Goal: Find contact information: Find contact information

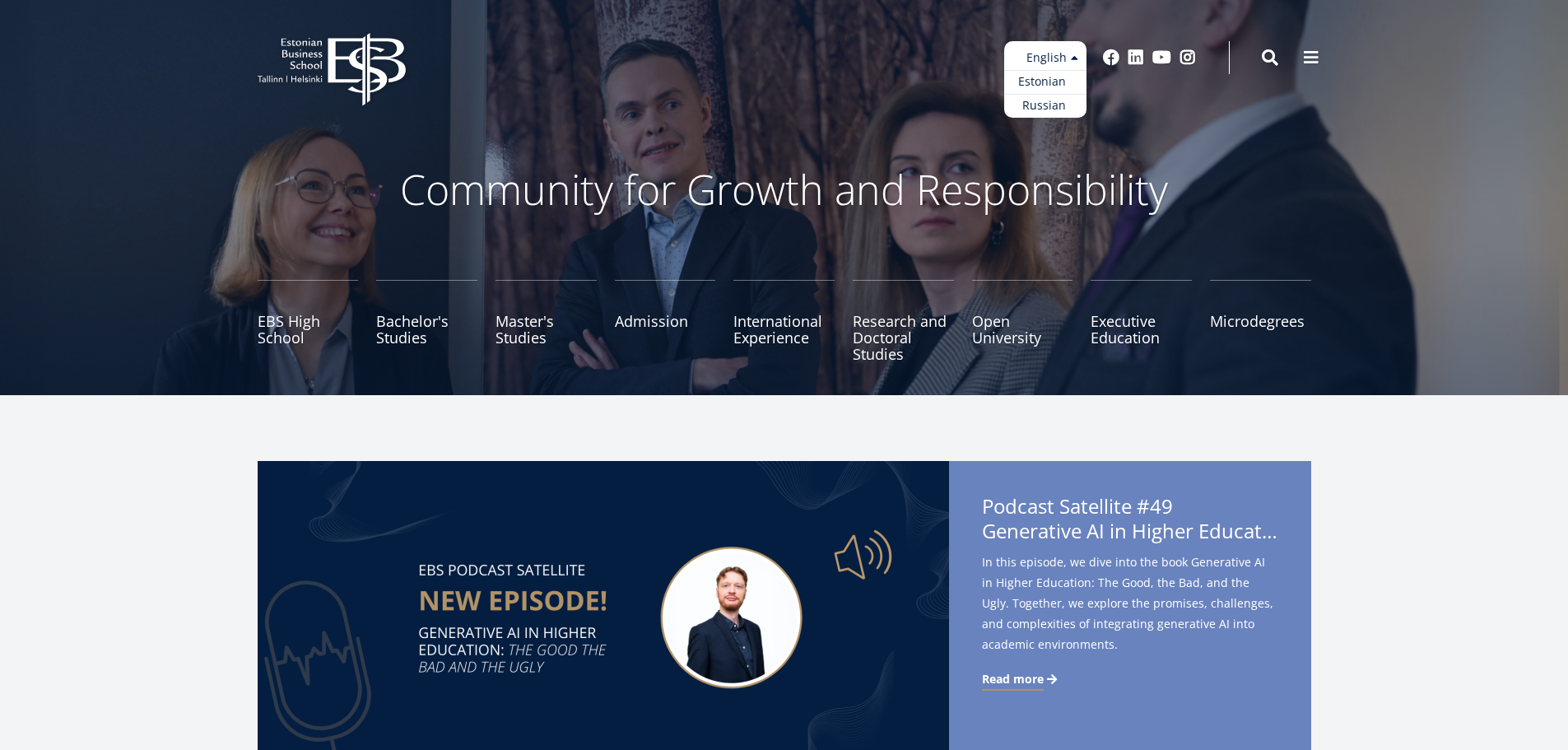
click at [1058, 82] on link "Estonian" at bounding box center [1045, 82] width 82 height 24
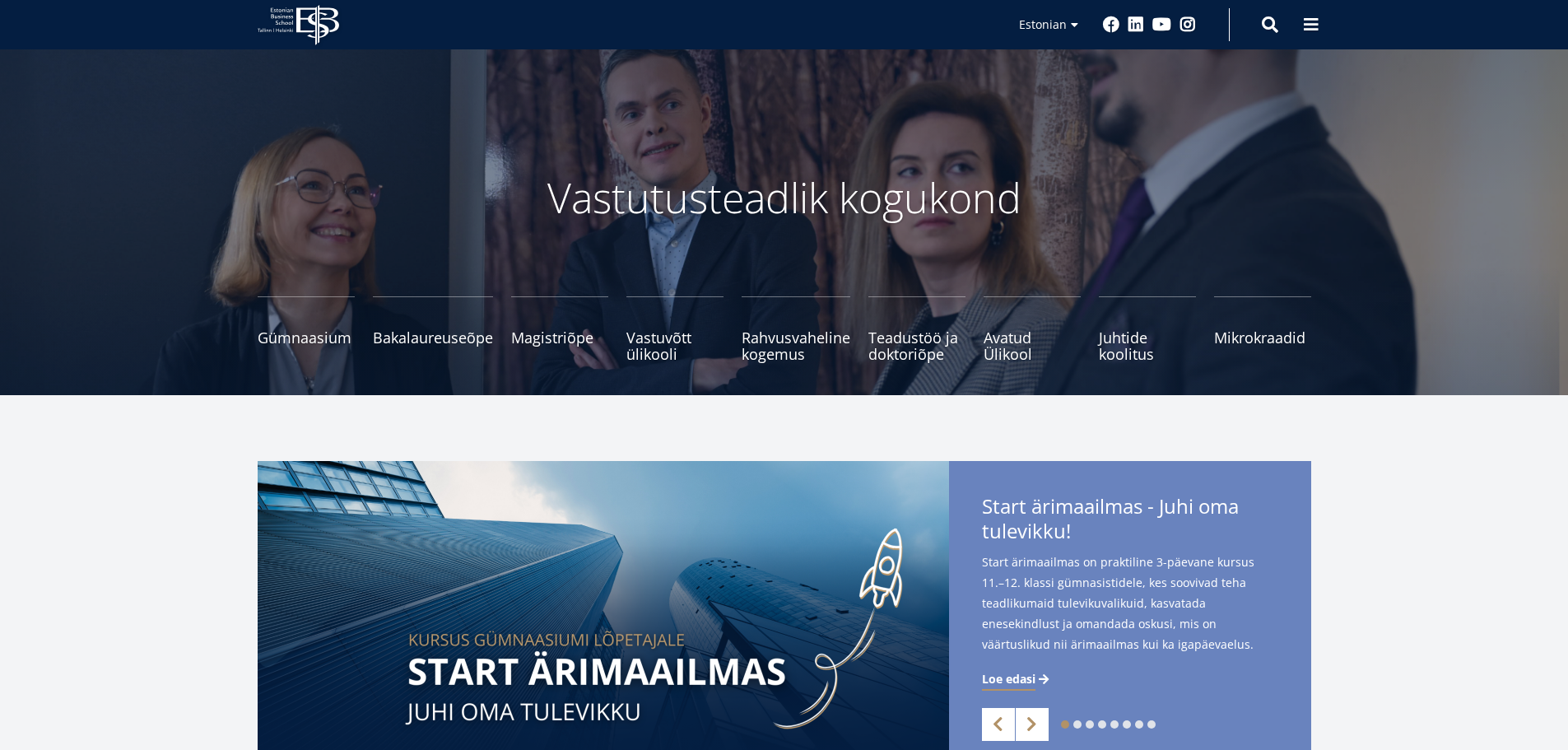
scroll to position [2140, 0]
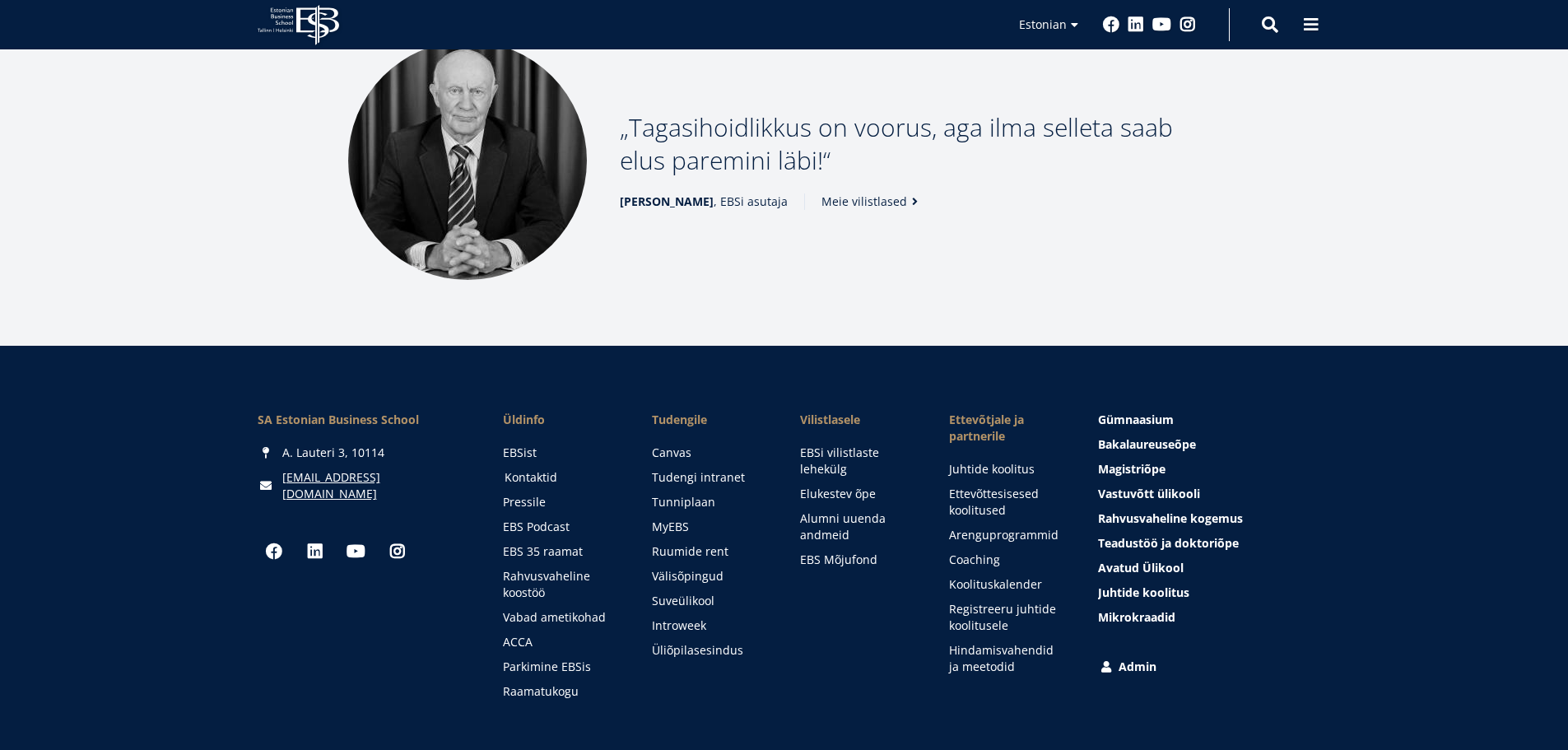
click at [527, 480] on link "Kontaktid" at bounding box center [562, 477] width 116 height 16
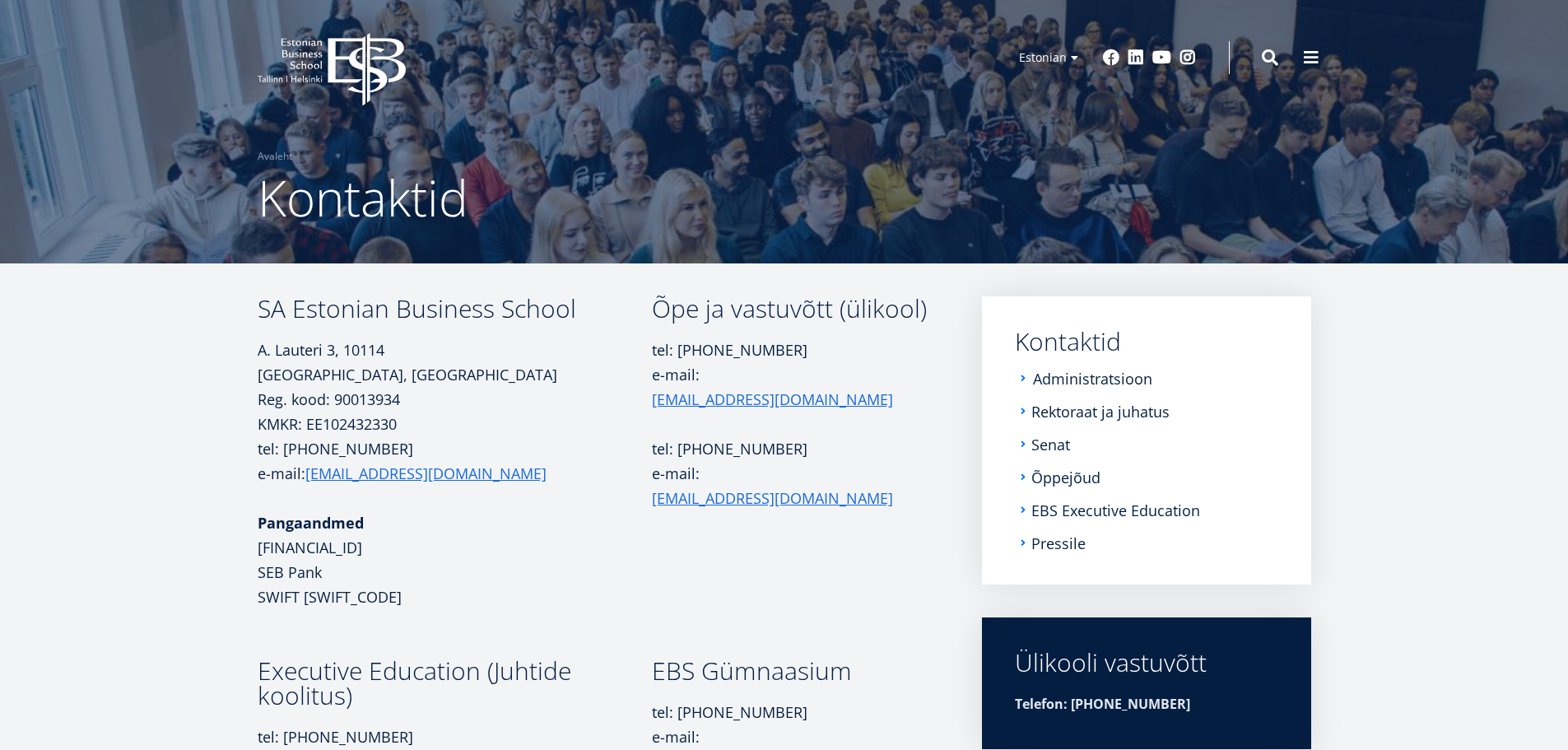
click at [1090, 378] on link "Administratsioon" at bounding box center [1092, 378] width 119 height 16
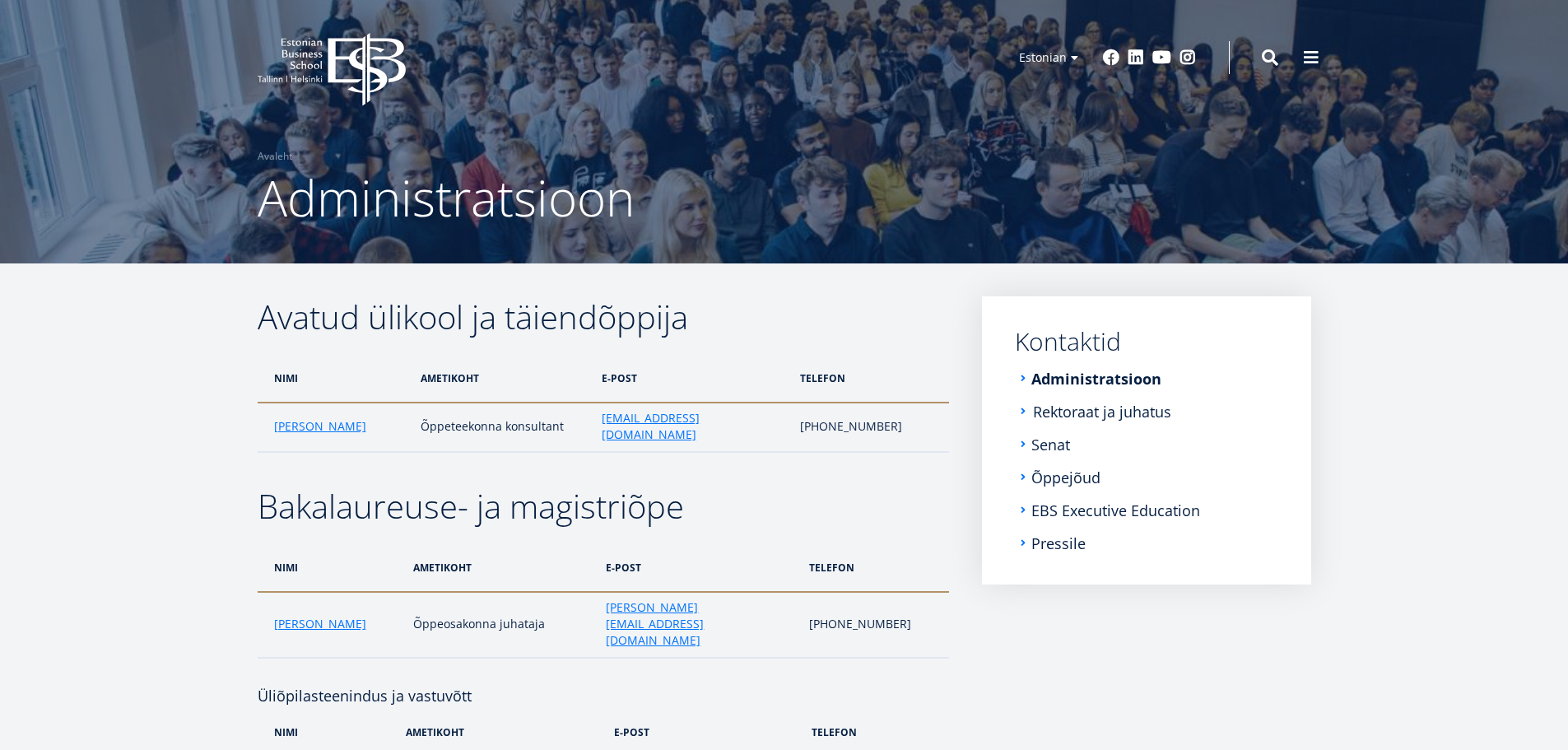
click at [1077, 414] on link "Rektoraat ja juhatus" at bounding box center [1102, 411] width 138 height 16
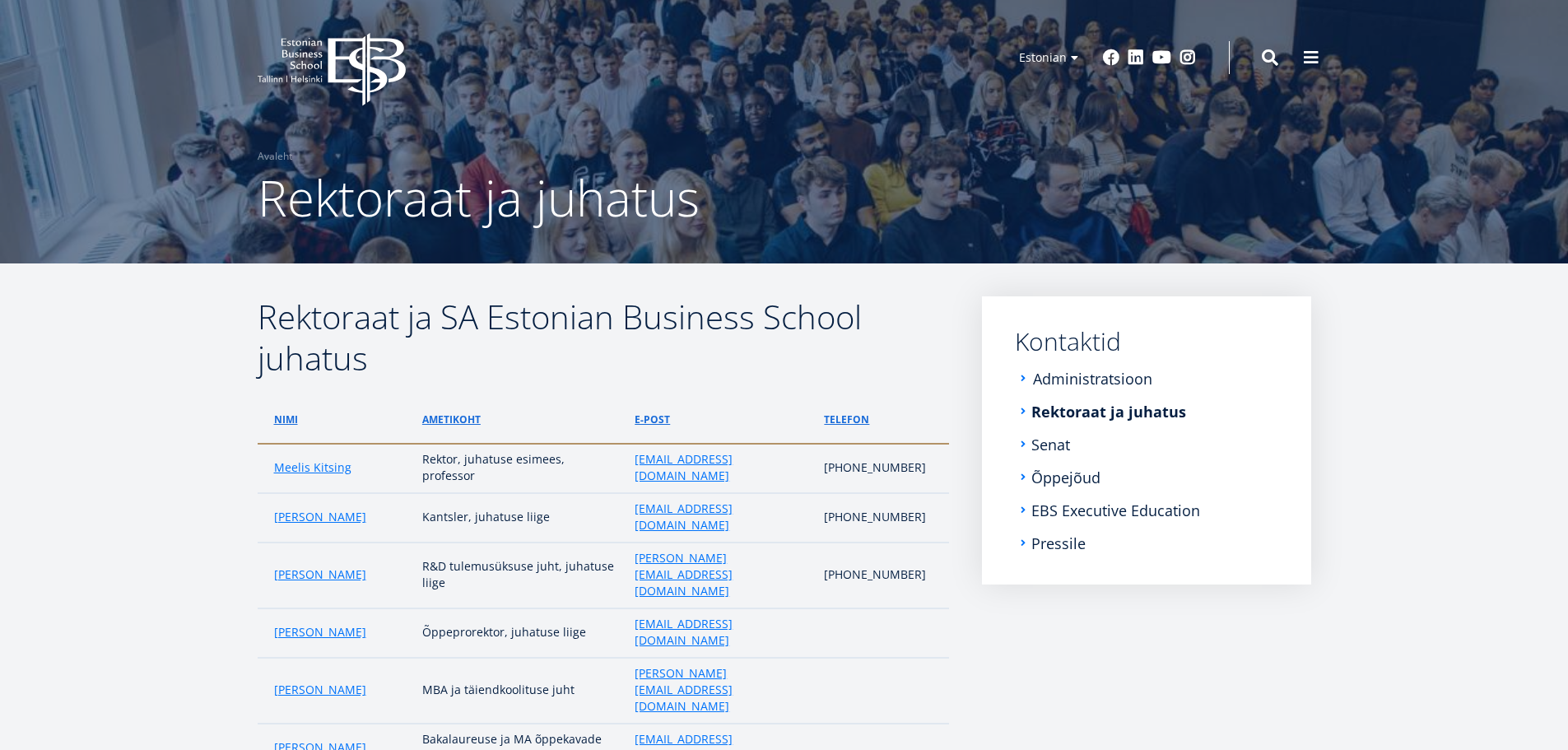
click at [1069, 381] on link "Administratsioon" at bounding box center [1092, 378] width 119 height 16
